Goal: Transaction & Acquisition: Purchase product/service

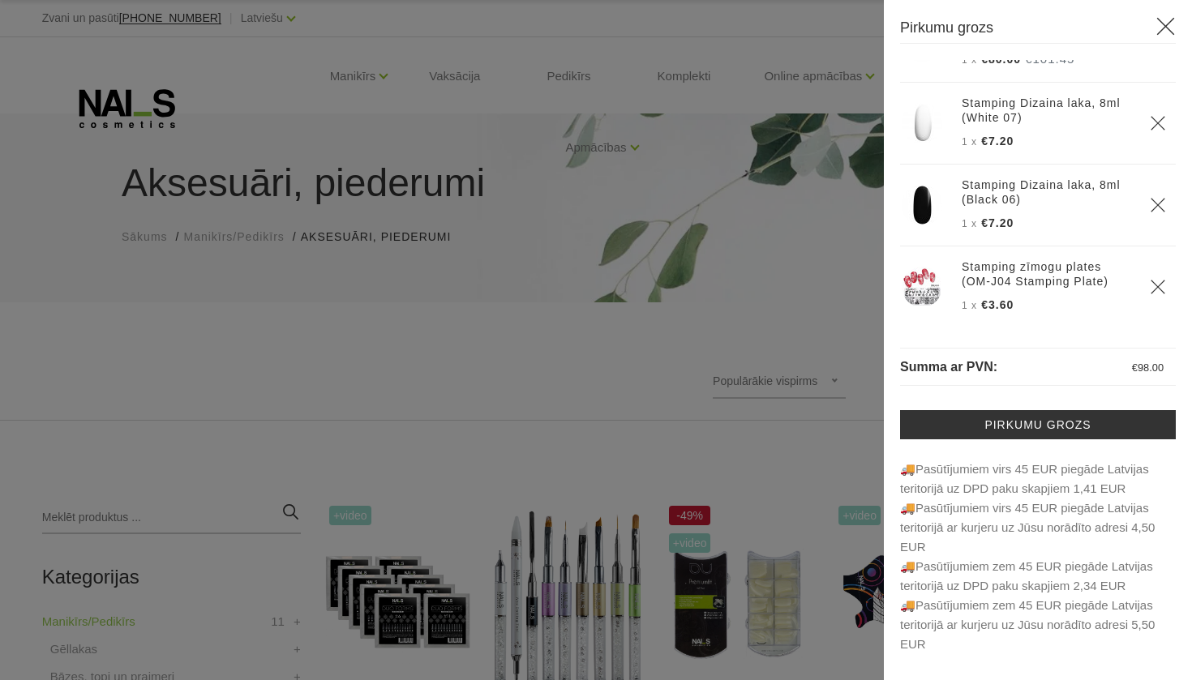
scroll to position [58, 0]
click at [775, 429] on div at bounding box center [596, 340] width 1192 height 680
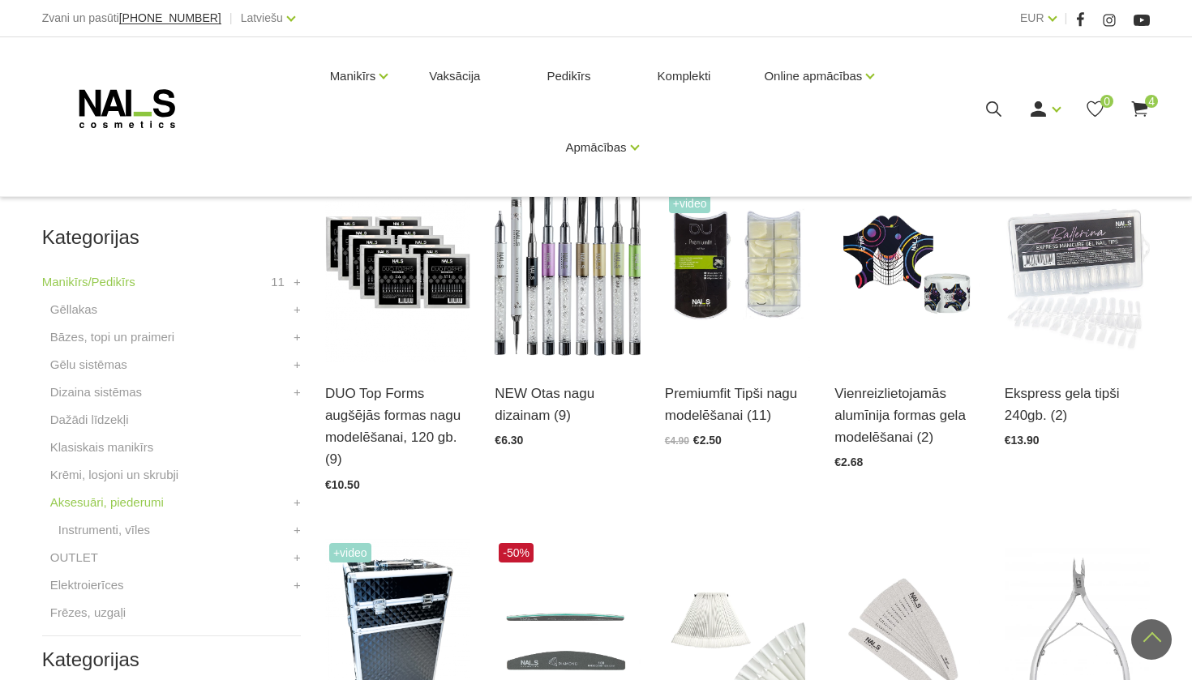
scroll to position [341, 0]
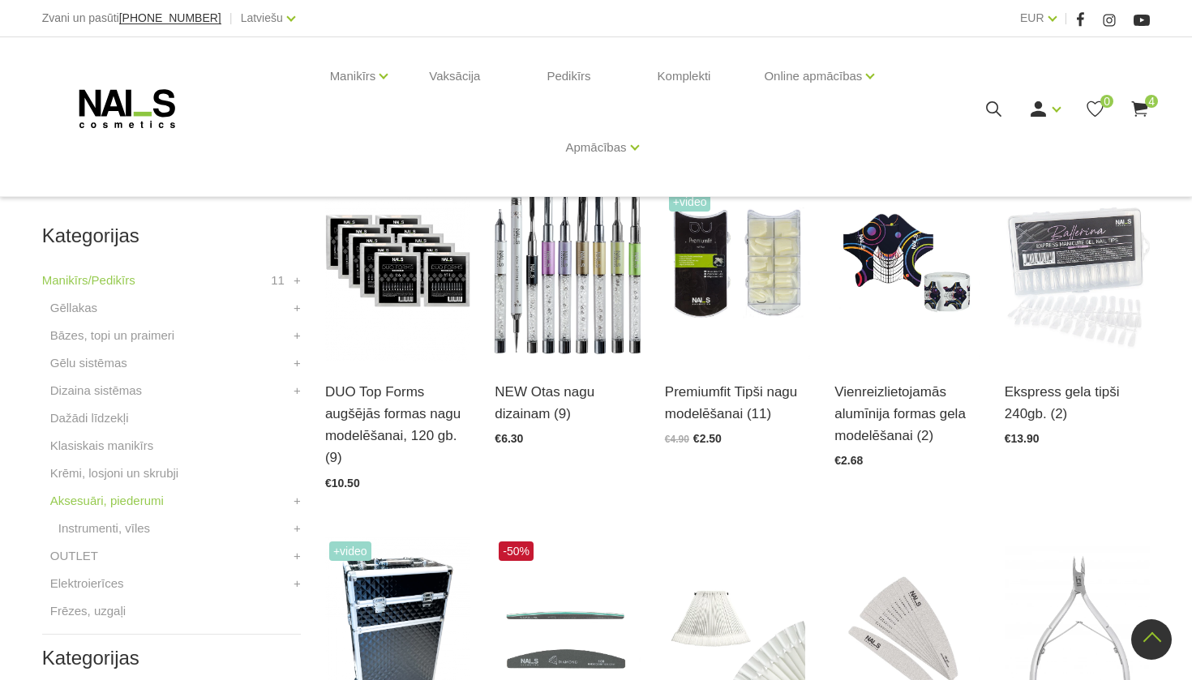
click at [1148, 105] on span "4" at bounding box center [1151, 101] width 13 height 13
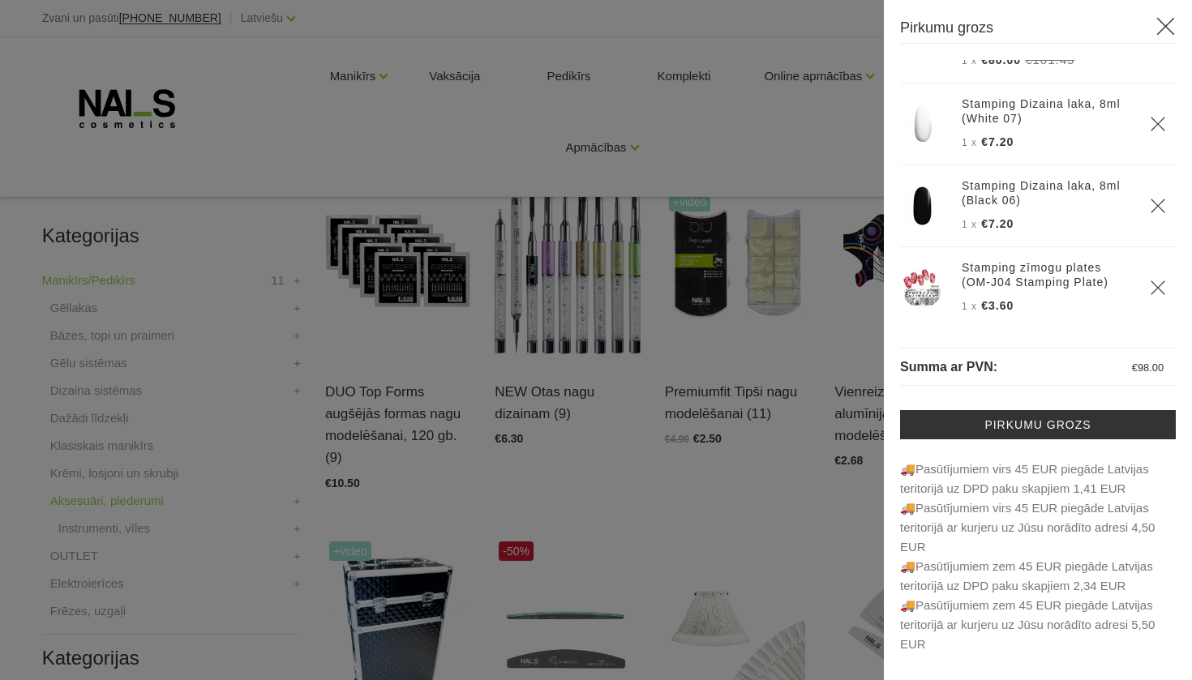
click at [1154, 284] on icon "Delete" at bounding box center [1158, 288] width 16 height 16
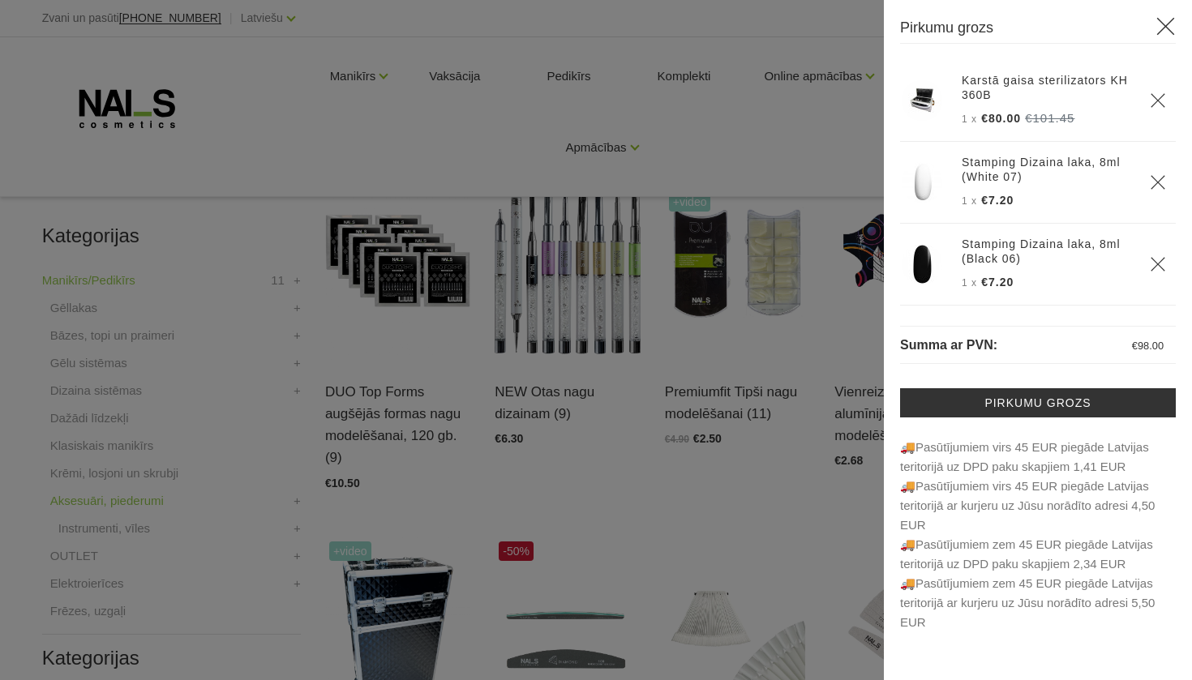
scroll to position [0, 0]
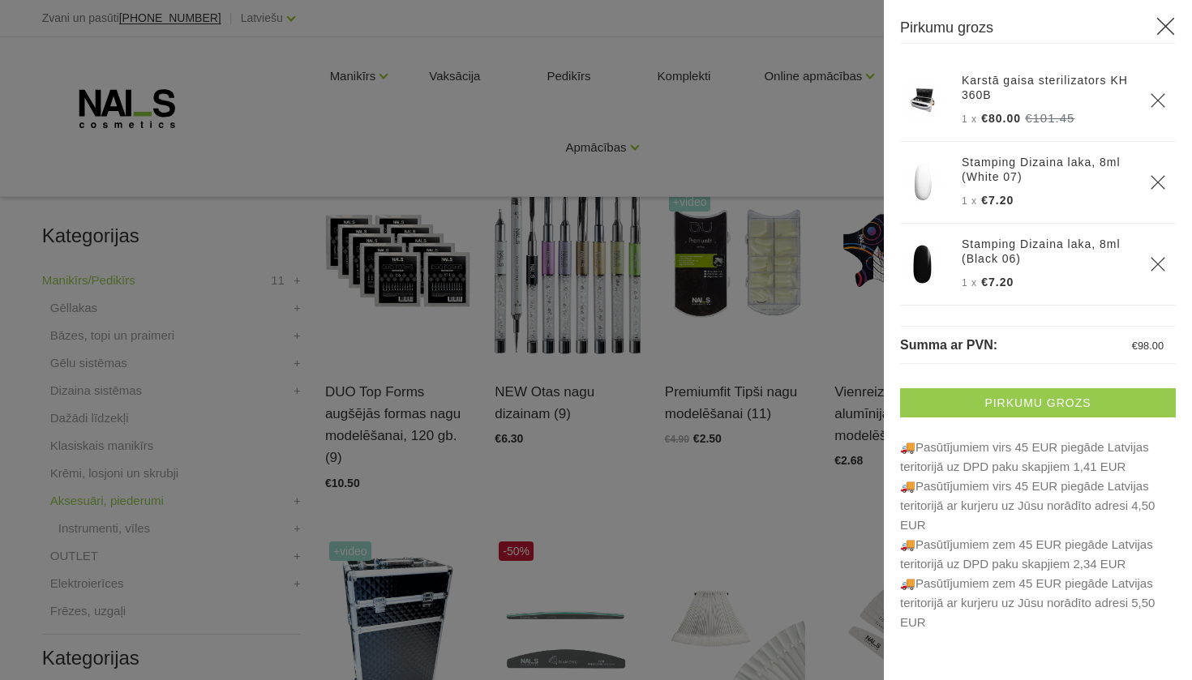
click at [1021, 410] on link "Pirkumu grozs" at bounding box center [1038, 402] width 276 height 29
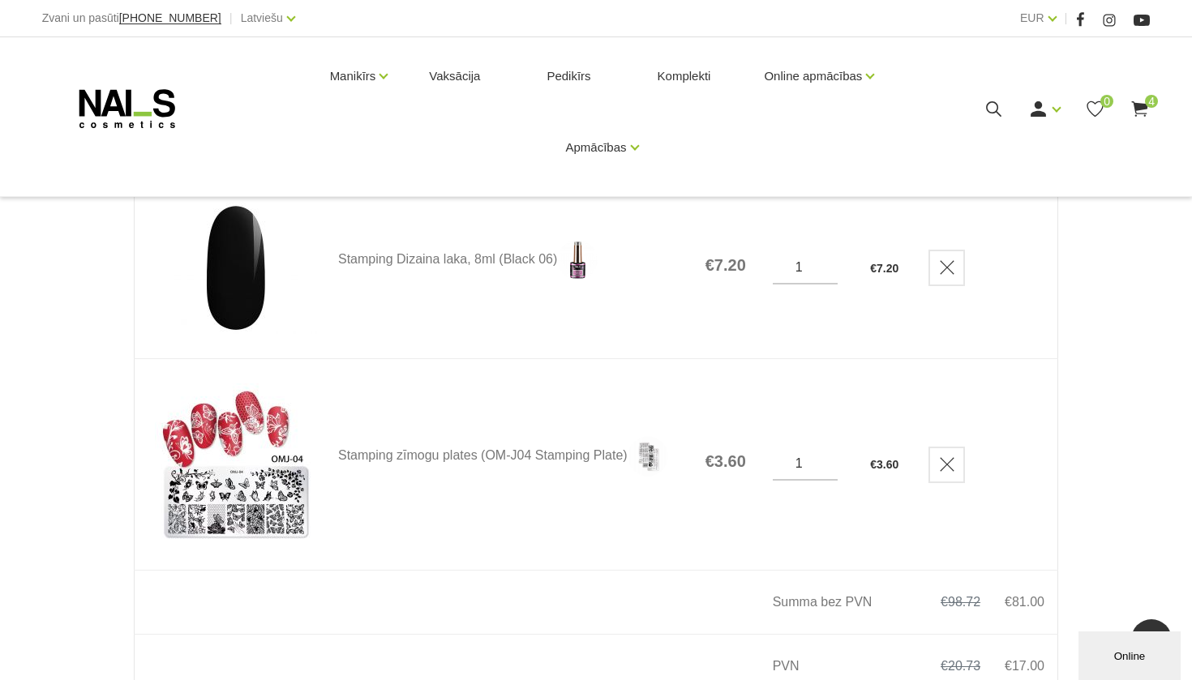
scroll to position [580, 0]
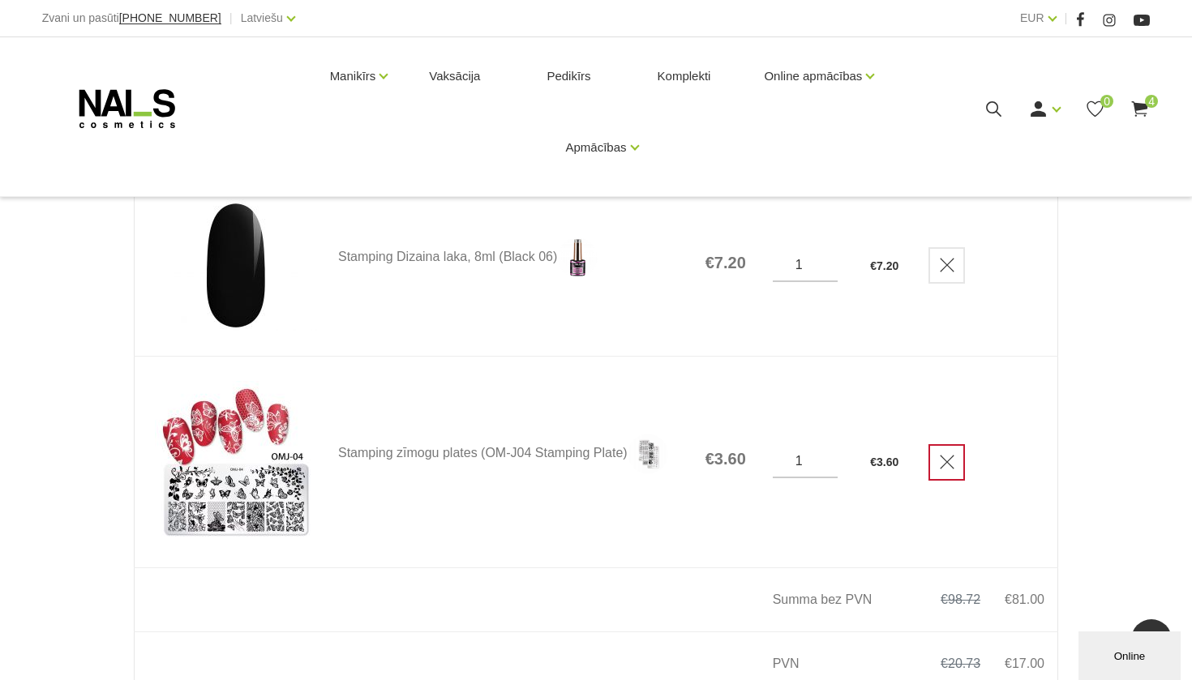
click at [944, 466] on icon "Delete" at bounding box center [947, 462] width 16 height 16
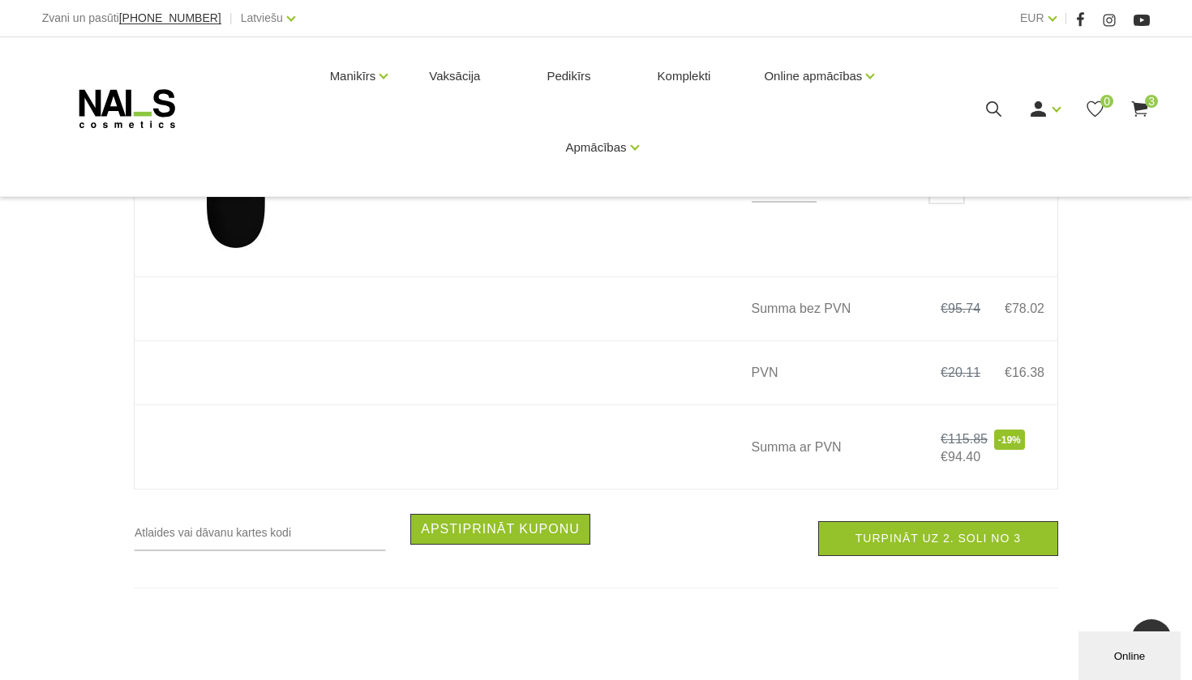
scroll to position [661, 0]
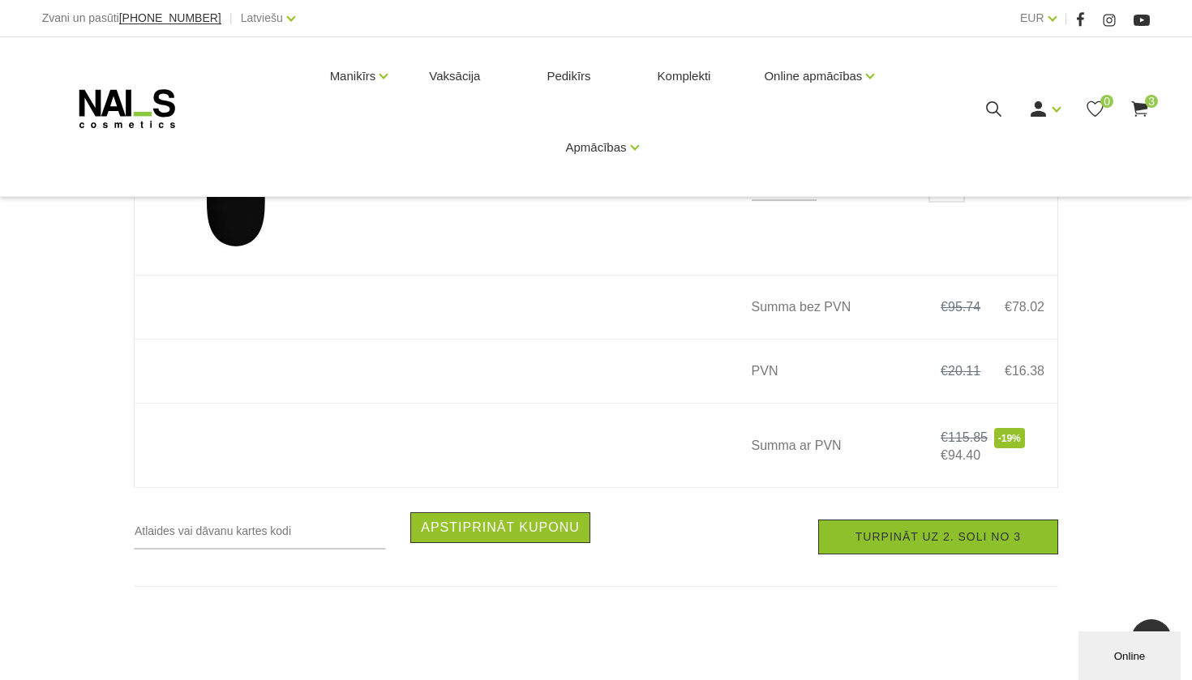
click at [938, 539] on link "Turpināt uz 2. soli no 3" at bounding box center [938, 537] width 240 height 35
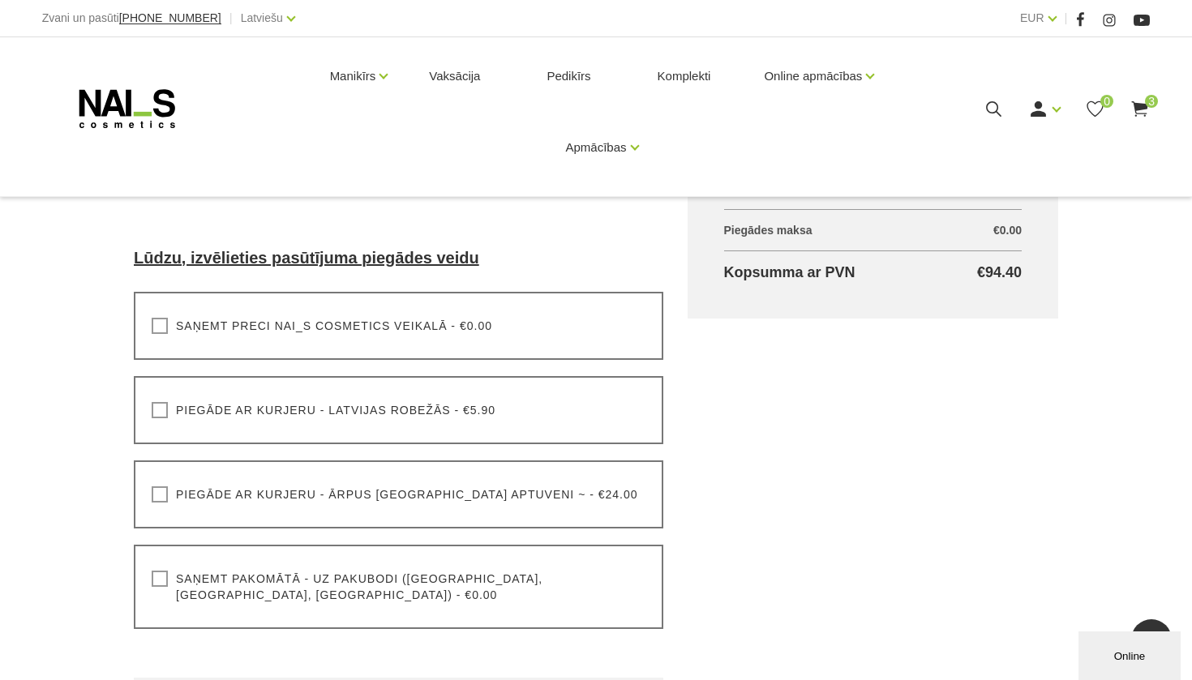
scroll to position [390, 0]
click at [151, 573] on div "Saņemt pakomātā - uz pakubodi ([GEOGRAPHIC_DATA], [GEOGRAPHIC_DATA], [GEOGRAPHI…" at bounding box center [399, 585] width 530 height 84
click at [161, 579] on label "Saņemt pakomātā - uz pakubodi ([GEOGRAPHIC_DATA], [GEOGRAPHIC_DATA], [GEOGRAPHI…" at bounding box center [399, 585] width 494 height 32
click at [0, 0] on input "Saņemt pakomātā - uz pakubodi ([GEOGRAPHIC_DATA], [GEOGRAPHIC_DATA], [GEOGRAPHI…" at bounding box center [0, 0] width 0 height 0
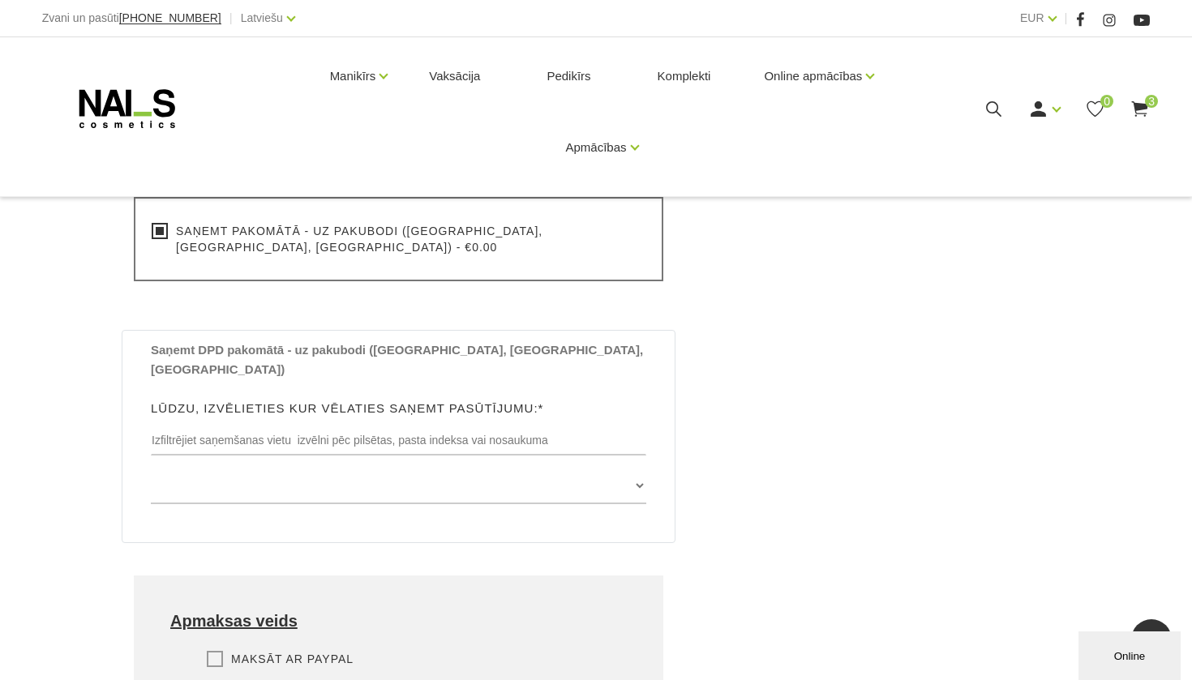
scroll to position [757, 0]
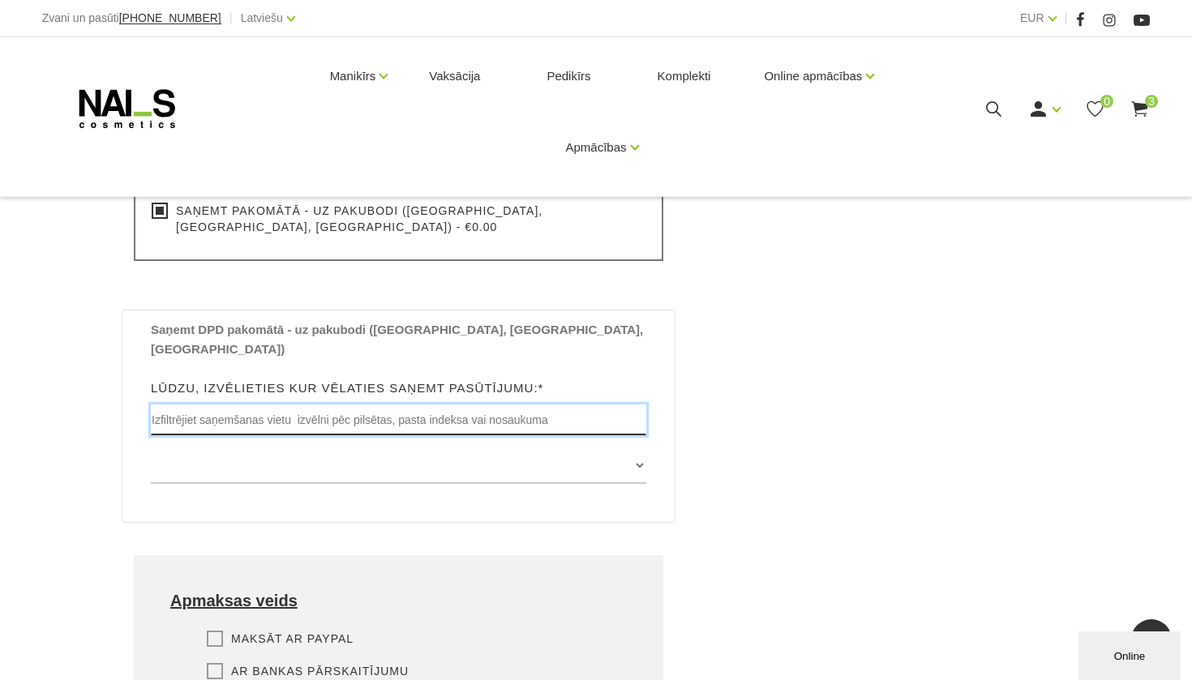
click at [272, 405] on input "text" at bounding box center [398, 420] width 495 height 31
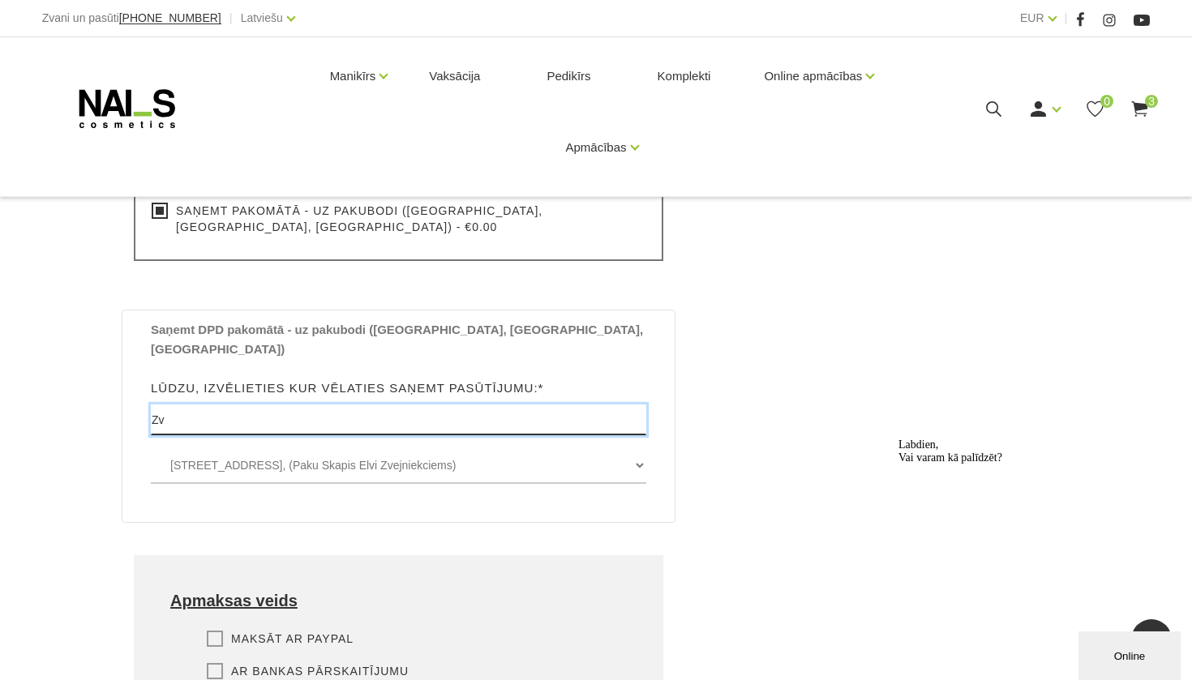
click at [408, 405] on input "Zv" at bounding box center [398, 420] width 495 height 31
type input "Z"
type input "Skulte"
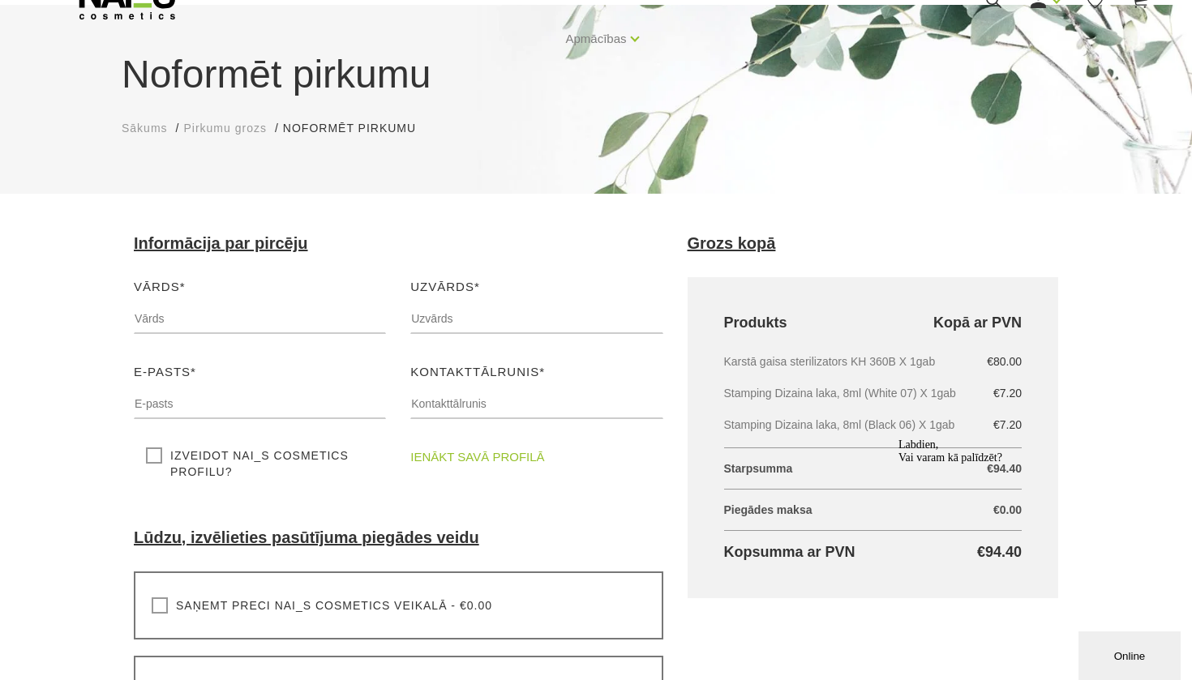
scroll to position [106, 0]
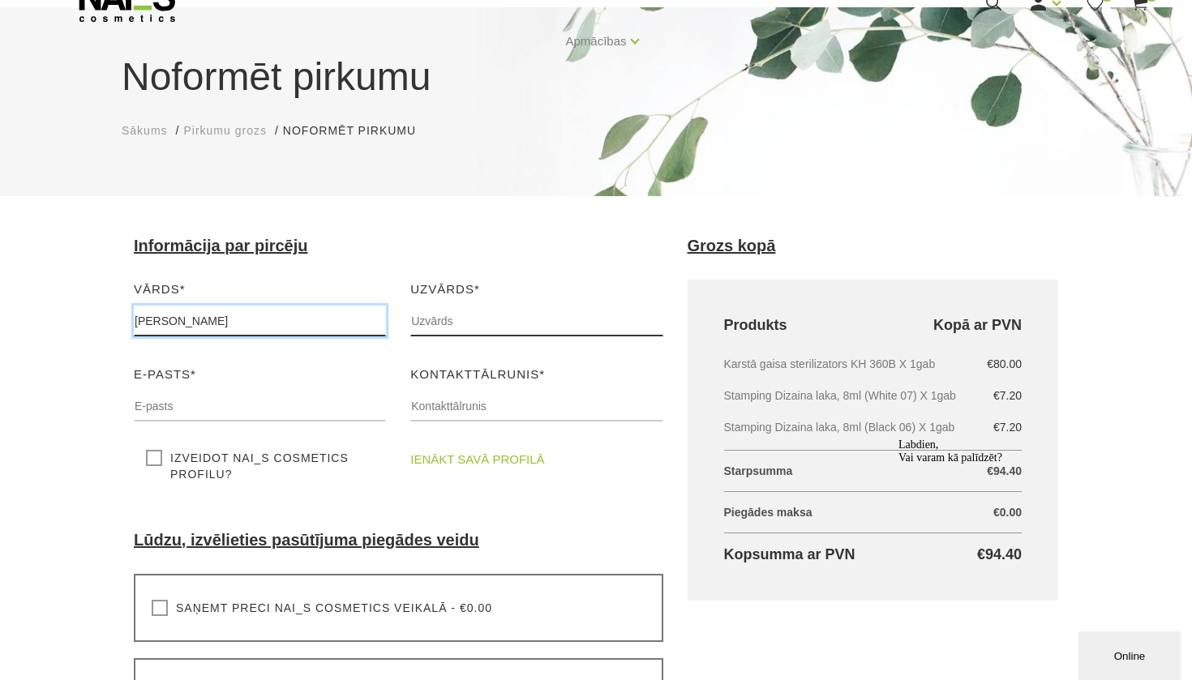
type input "[PERSON_NAME]"
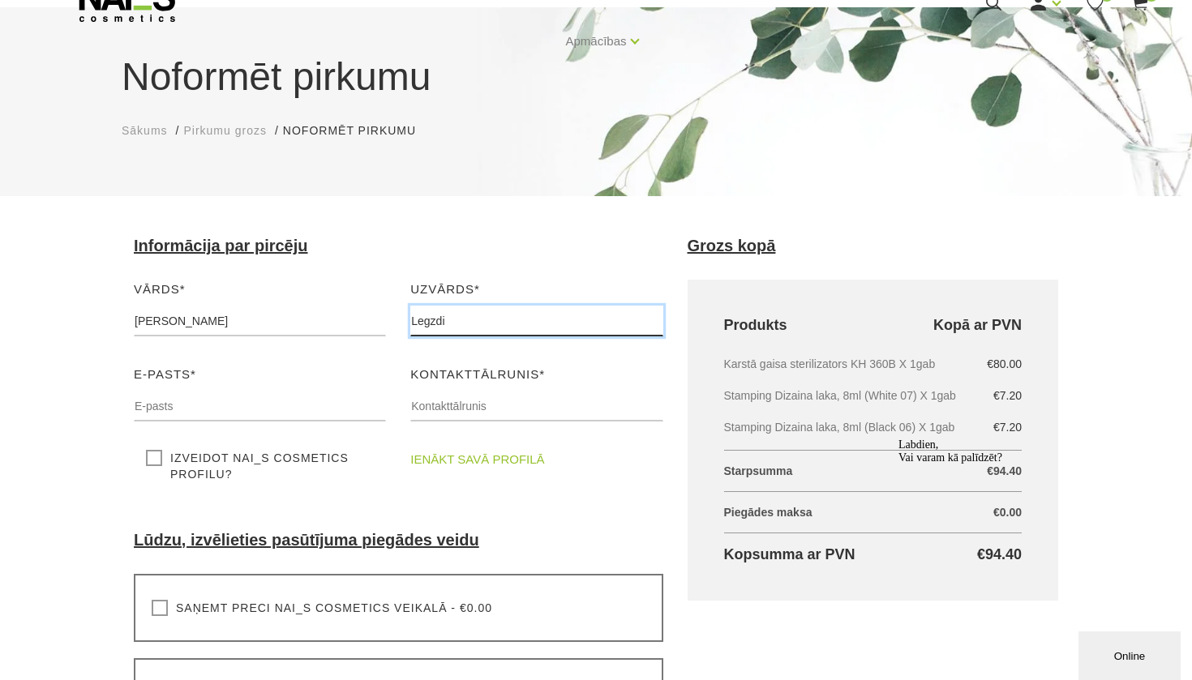
type input "n"
type input "Legzdiņa"
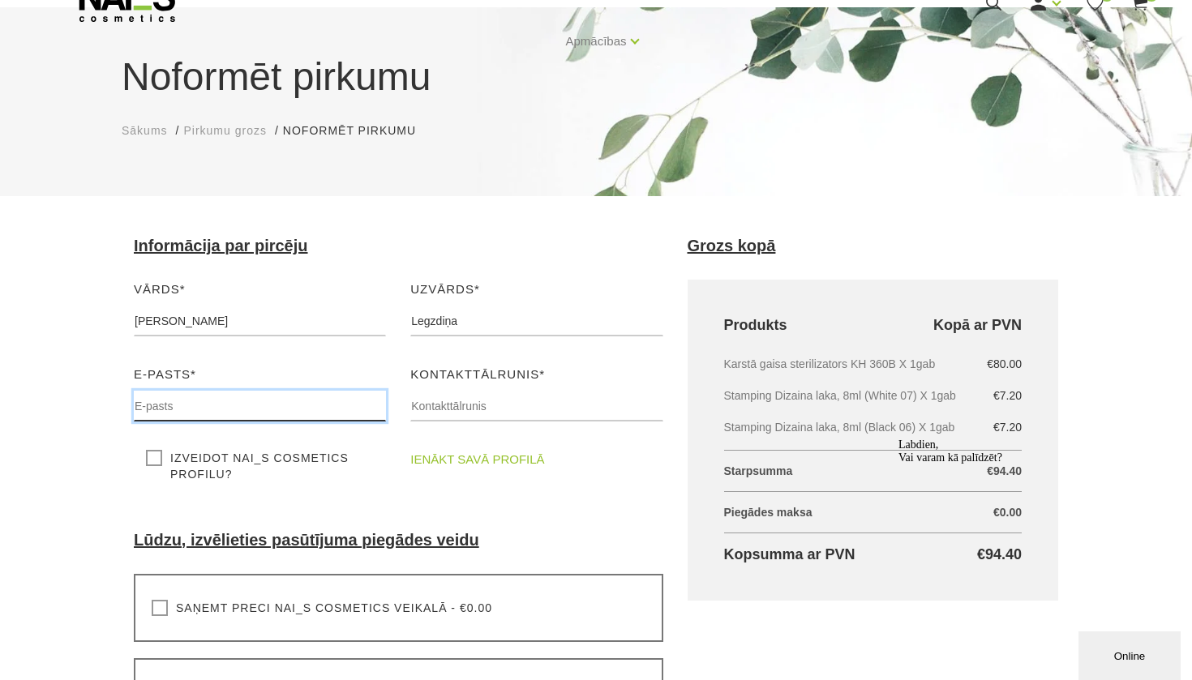
type input "[EMAIL_ADDRESS][DOMAIN_NAME]"
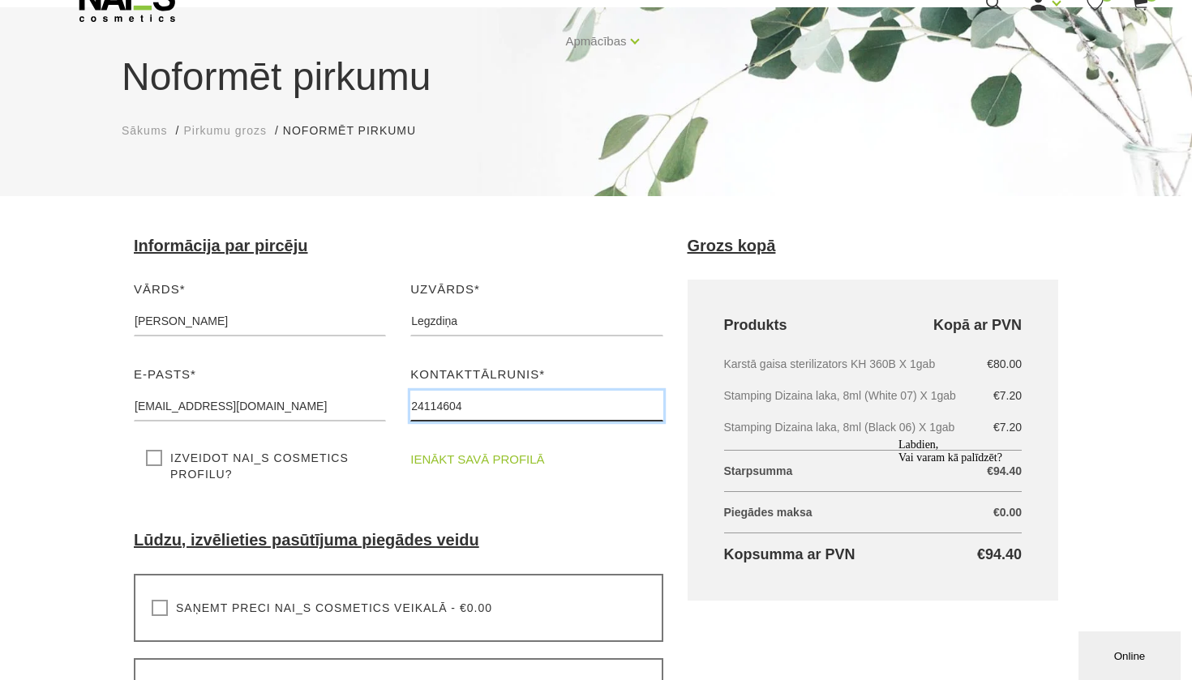
type input "24114604"
click at [157, 460] on label "Izveidot NAI_S cosmetics profilu?" at bounding box center [260, 466] width 228 height 32
click at [0, 0] on input "Izveidot NAI_S cosmetics profilu?" at bounding box center [0, 0] width 0 height 0
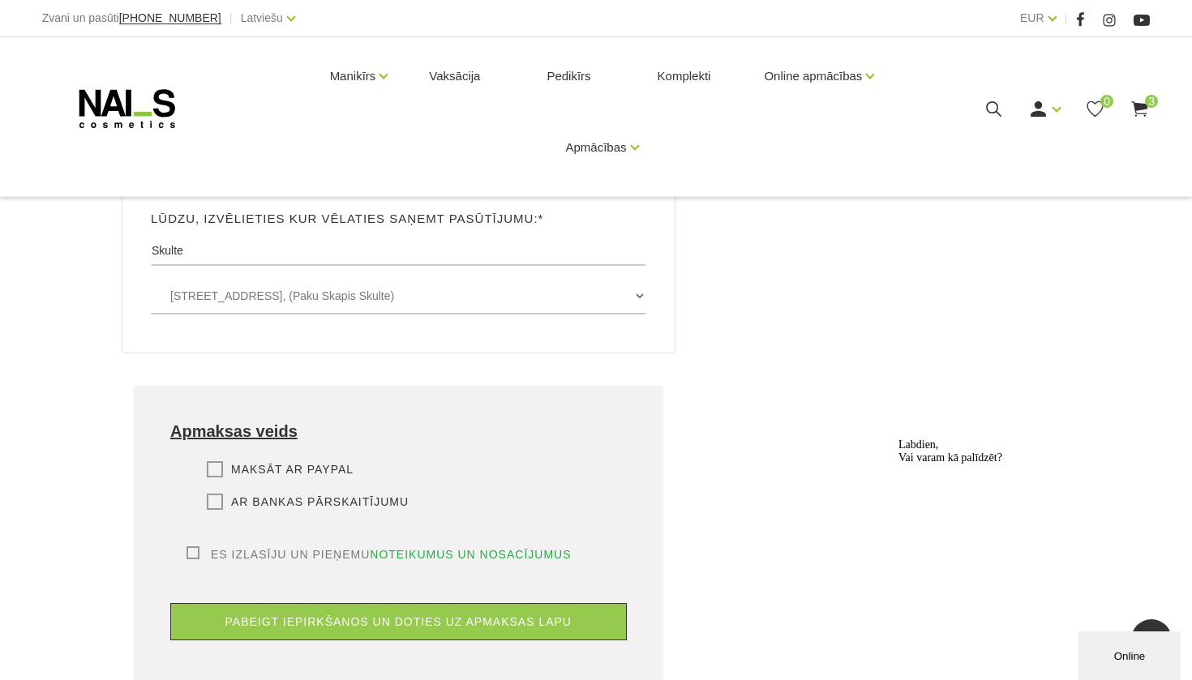
scroll to position [1000, 0]
click at [217, 424] on div "Apmaksas veids Maksāt ar PayPal Lūdzu, izvēlieties apmaksas veidu Rēķina apmaks…" at bounding box center [399, 537] width 530 height 304
click at [215, 493] on label "Ar bankas pārskaitījumu" at bounding box center [308, 501] width 202 height 16
click at [0, 0] on input "Ar bankas pārskaitījumu" at bounding box center [0, 0] width 0 height 0
click at [197, 546] on label "Es izlasīju un pieņemu noteikumus un nosacījumus" at bounding box center [379, 554] width 385 height 16
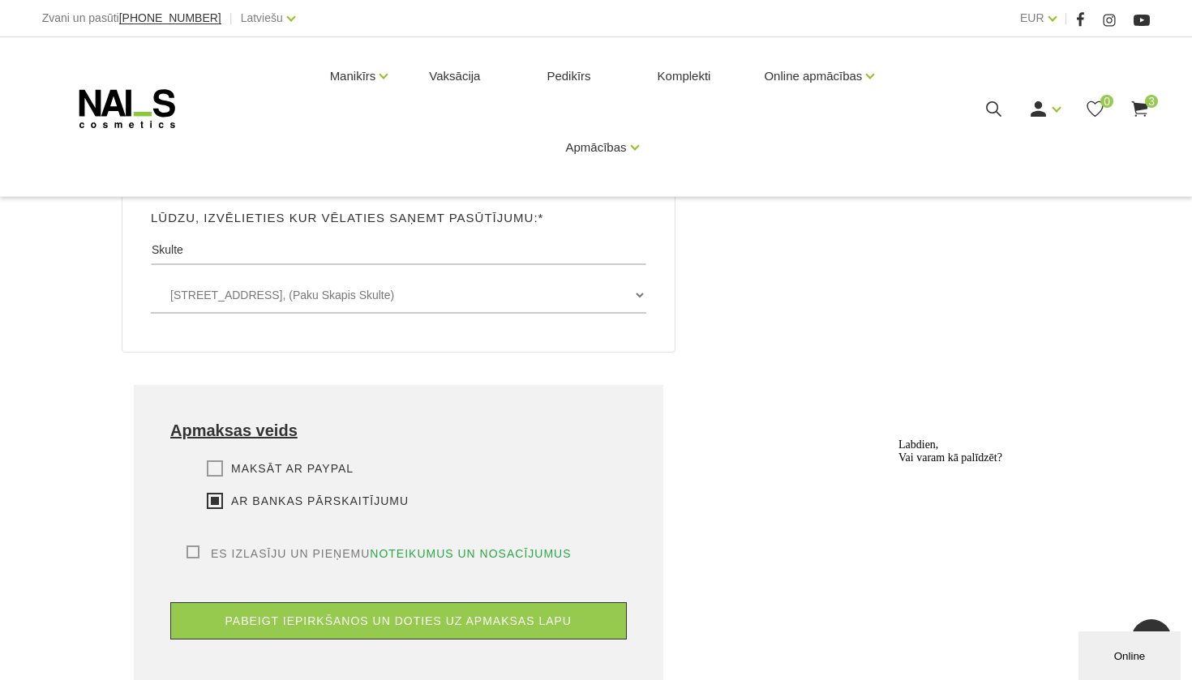
click at [0, 0] on input "Es izlasīju un pieņemu noteikumus un nosacījumus" at bounding box center [0, 0] width 0 height 0
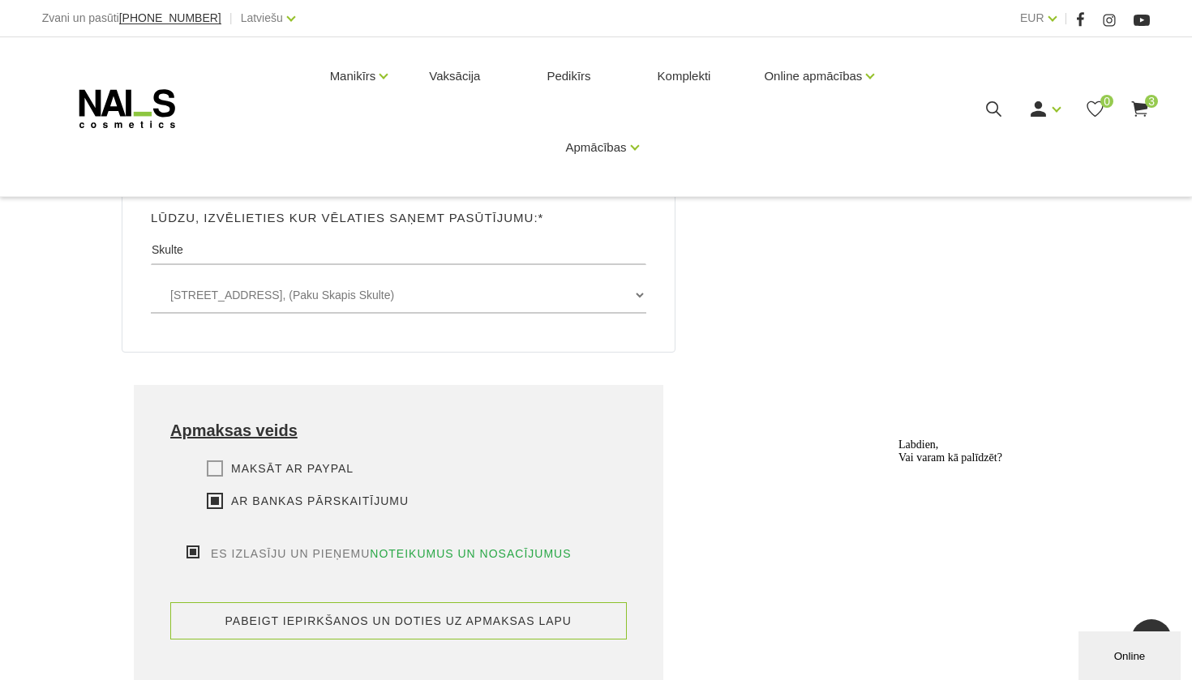
click at [259, 602] on button "pabeigt iepirkšanos un doties uz apmaksas lapu" at bounding box center [398, 620] width 457 height 37
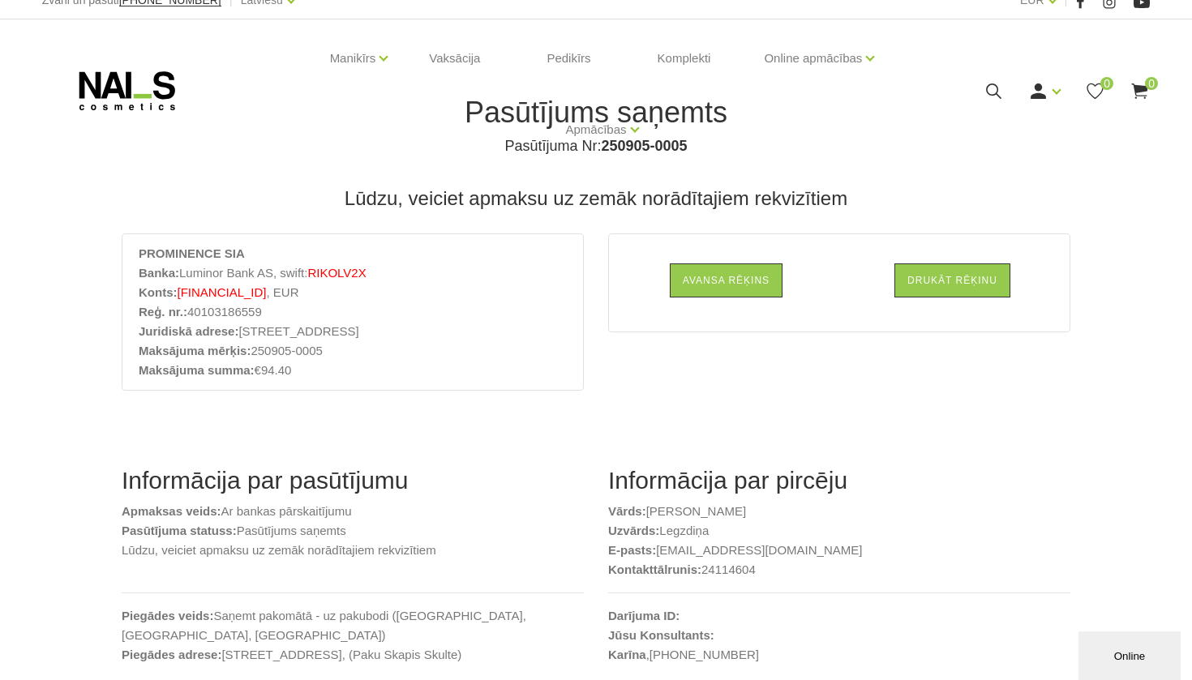
scroll to position [22, 0]
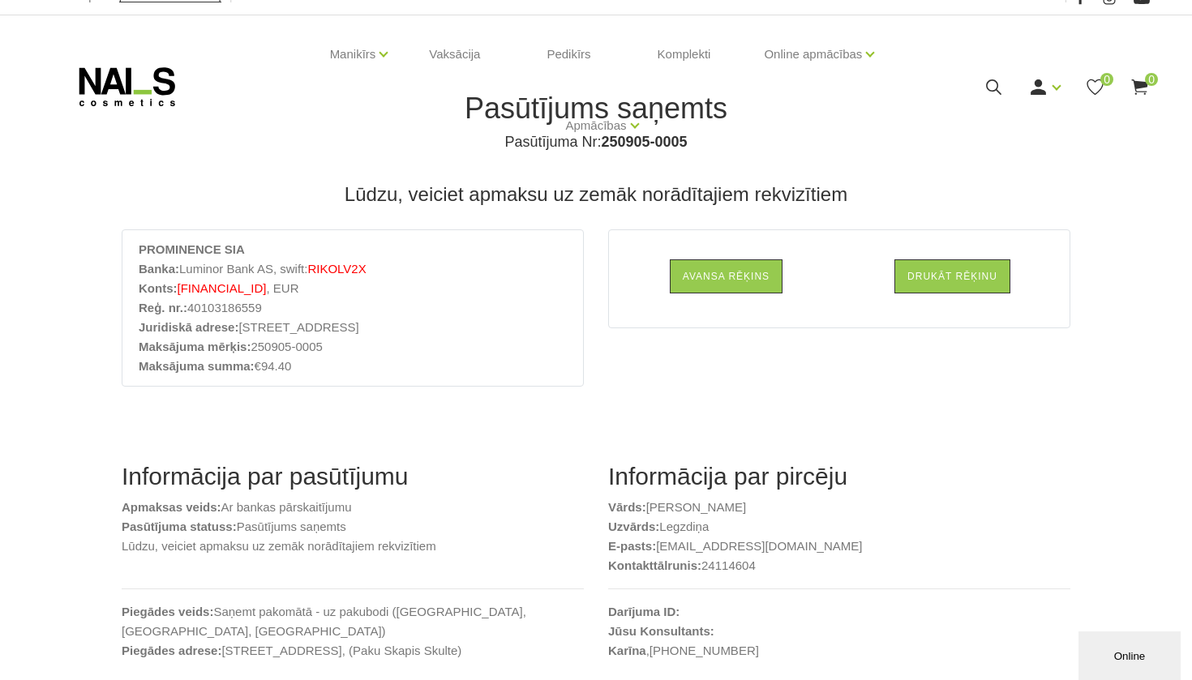
drag, startPoint x: 182, startPoint y: 284, endPoint x: 328, endPoint y: 288, distance: 146.0
click at [328, 288] on li "Konts: LV37RIKO0000082814159 , EUR" at bounding box center [353, 288] width 428 height 19
copy li "Konts: LV37RIKO0000082814159"
drag, startPoint x: 139, startPoint y: 247, endPoint x: 251, endPoint y: 244, distance: 111.1
click at [251, 244] on li "PROMINENCE SIA" at bounding box center [353, 249] width 428 height 19
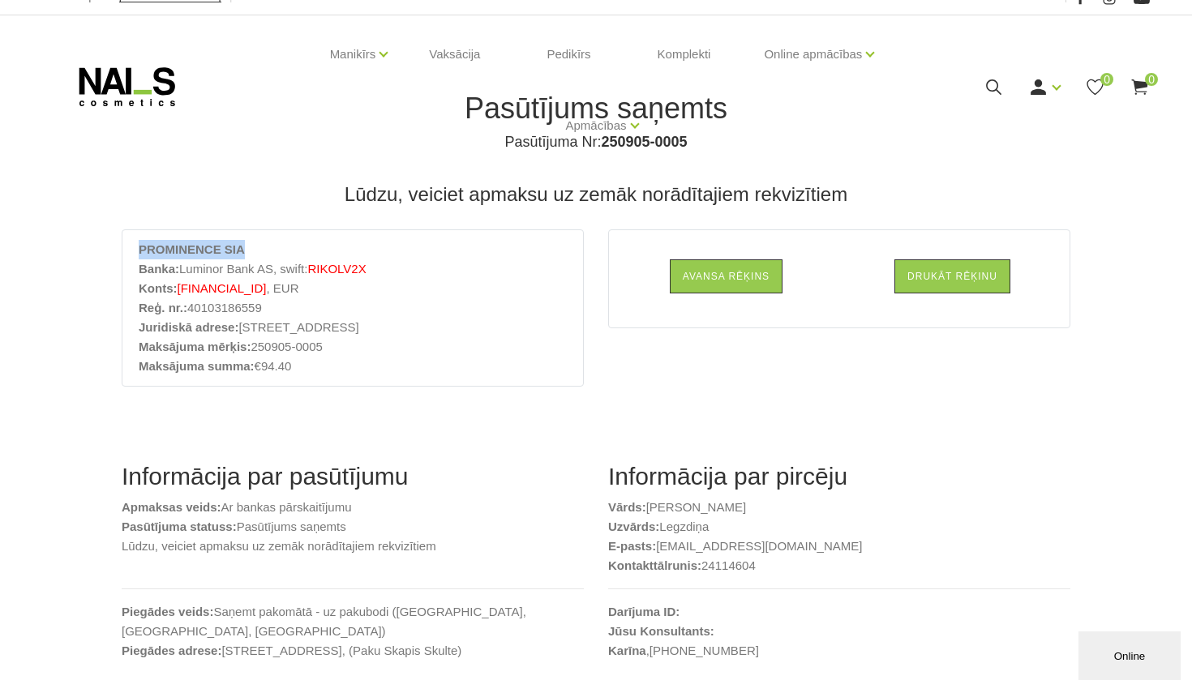
copy strong "PROMINENCE SIA"
drag, startPoint x: 255, startPoint y: 345, endPoint x: 337, endPoint y: 347, distance: 81.9
click at [338, 348] on li "Maksājuma mērķis: 250905-0005" at bounding box center [353, 346] width 428 height 19
copy li "Maksājuma mērķis: 250905-0005"
drag, startPoint x: 246, startPoint y: 248, endPoint x: 140, endPoint y: 234, distance: 106.3
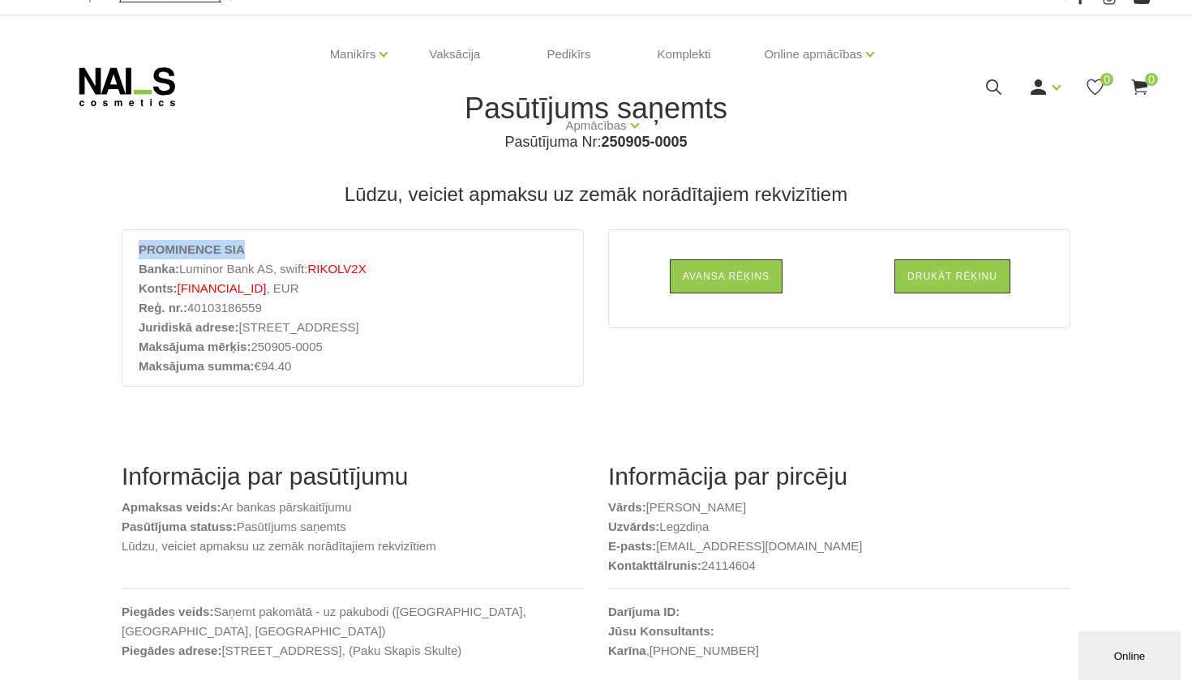
click at [140, 234] on div "PROMINENCE SIA Banka: Luminor Bank AS, swift: RIKOLV2X Konts: LV37RIKO000008281…" at bounding box center [353, 307] width 462 height 157
copy strong "PROMINENCE SIA"
drag, startPoint x: 180, startPoint y: 285, endPoint x: 208, endPoint y: 288, distance: 27.7
click at [206, 288] on span "LV37RIKO0000082814159" at bounding box center [222, 288] width 89 height 14
drag, startPoint x: 340, startPoint y: 285, endPoint x: 320, endPoint y: 281, distance: 19.9
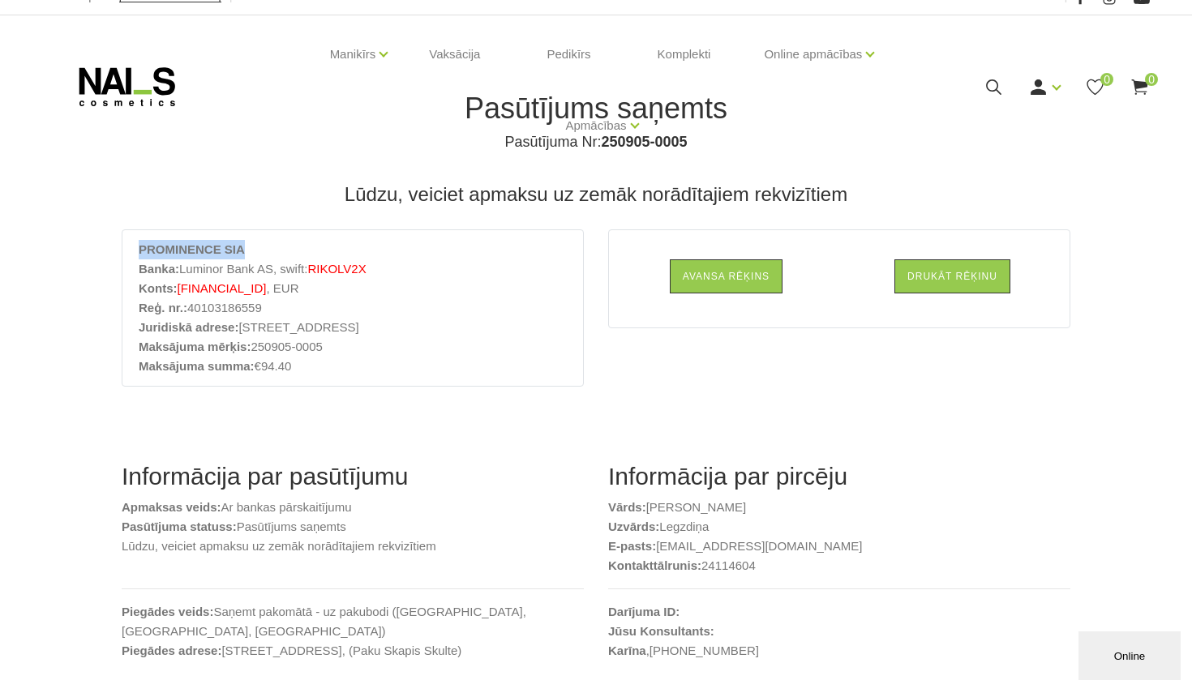
click at [320, 281] on li "Konts: LV37RIKO0000082814159 , EUR" at bounding box center [353, 288] width 428 height 19
click at [346, 302] on li "Reģ. nr.: 40103186559" at bounding box center [353, 307] width 428 height 19
drag, startPoint x: 183, startPoint y: 288, endPoint x: 216, endPoint y: 288, distance: 32.4
click at [217, 288] on span "LV37RIKO0000082814159" at bounding box center [222, 288] width 89 height 14
click at [181, 290] on span "LV37RIKO0000082814159" at bounding box center [222, 288] width 89 height 14
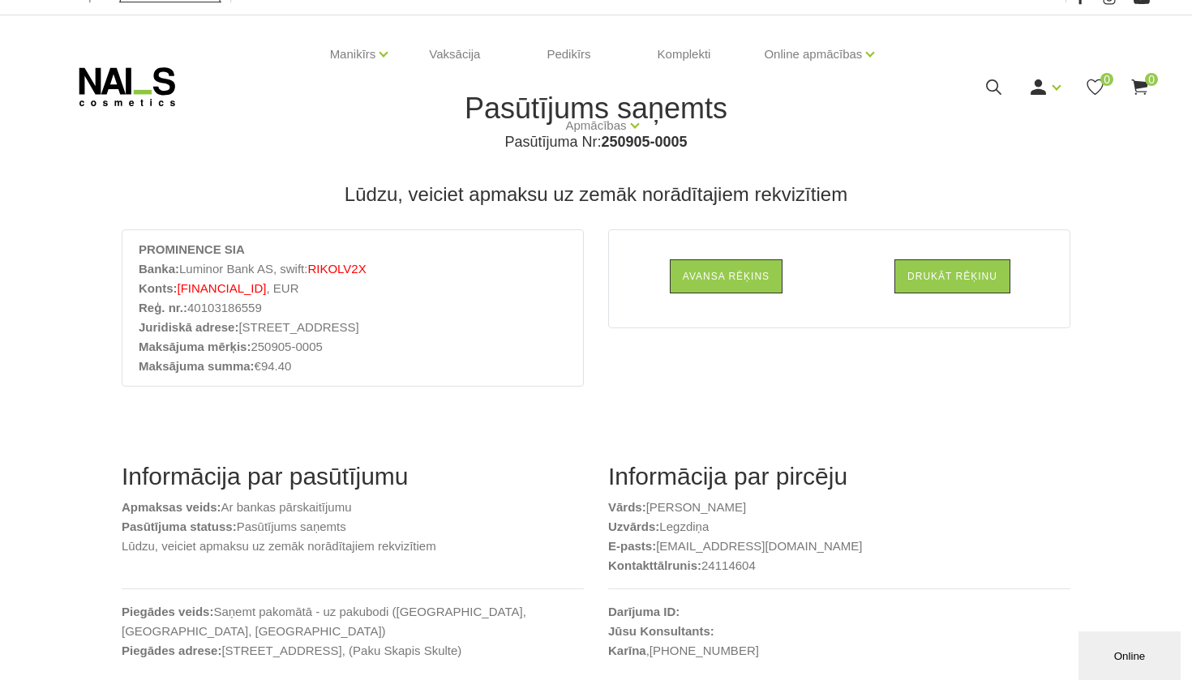
drag, startPoint x: 181, startPoint y: 290, endPoint x: 328, endPoint y: 280, distance: 147.1
click at [328, 280] on li "Konts: LV37RIKO0000082814159 , EUR" at bounding box center [353, 288] width 428 height 19
copy li "Konts: LV37RIKO0000082814159"
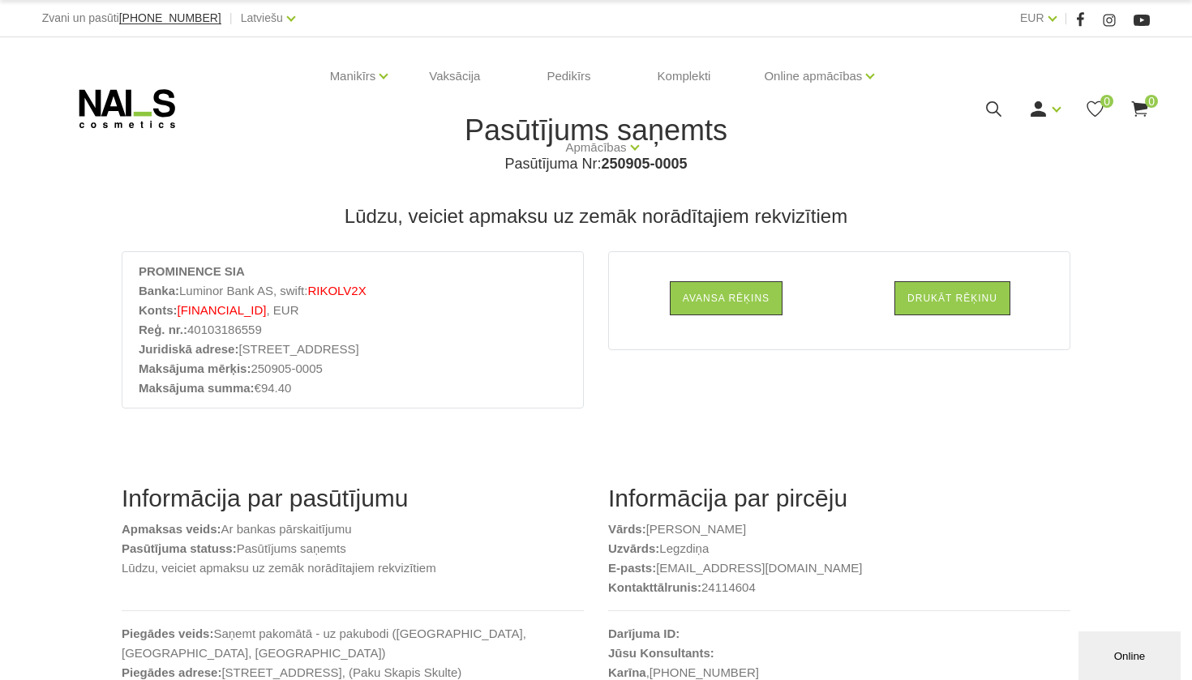
scroll to position [0, 0]
